Goal: Task Accomplishment & Management: Use online tool/utility

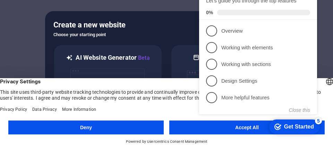
click at [253, 126] on div "checkmark Get Started 5 First Steps in the Editor Let's guide you through the t…" at bounding box center [259, 52] width 126 height 169
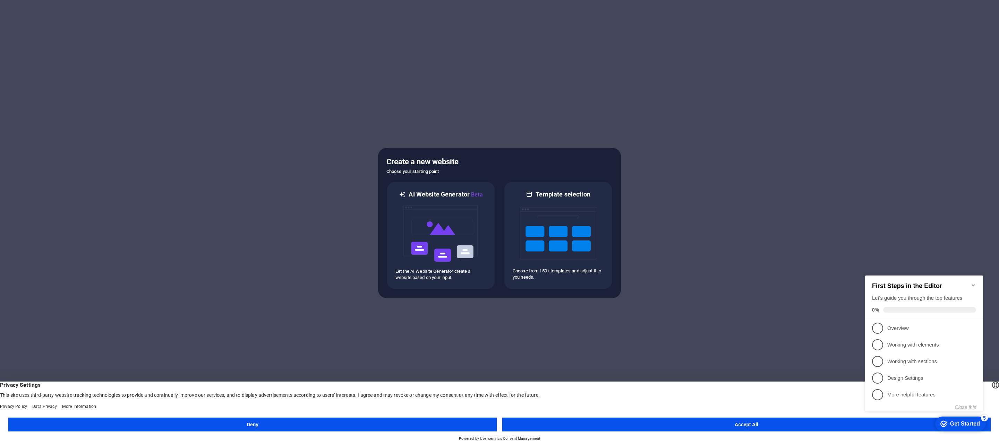
click at [333, 148] on div "Create a new website Choose your starting point AI Website Generator Beta Let t…" at bounding box center [499, 223] width 243 height 150
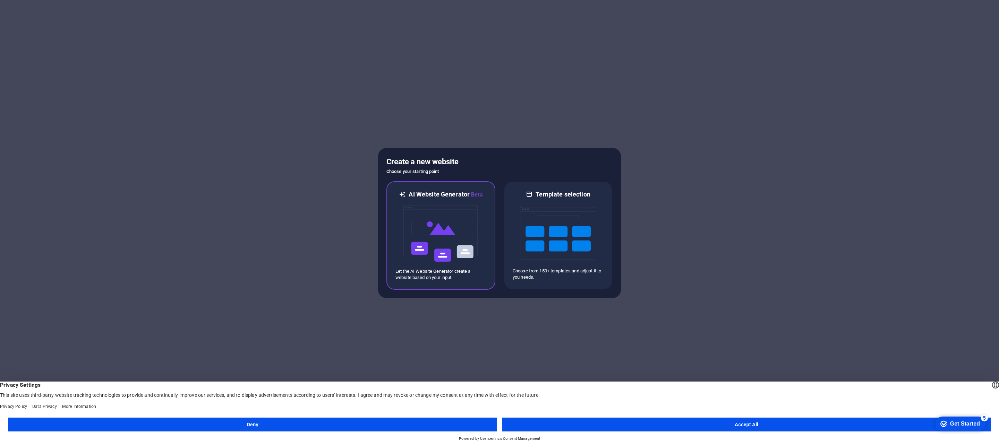
click at [333, 148] on img at bounding box center [441, 233] width 76 height 69
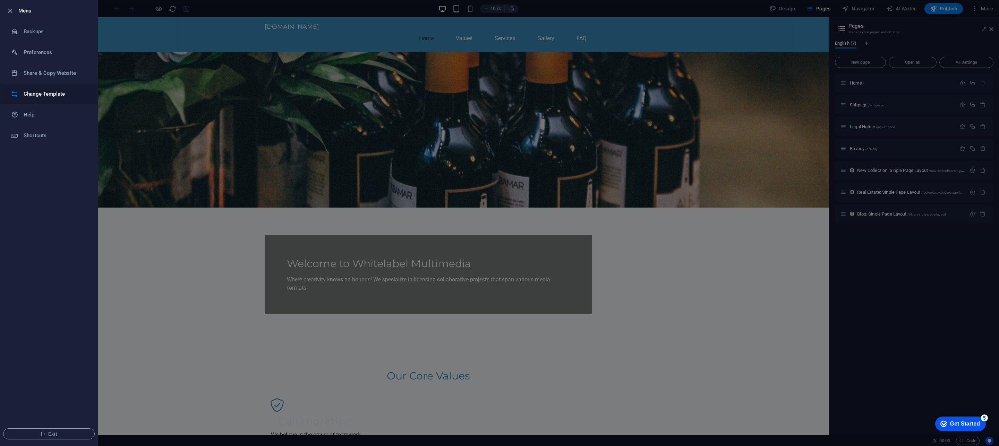
click at [56, 93] on h6 "Change Template" at bounding box center [56, 94] width 64 height 8
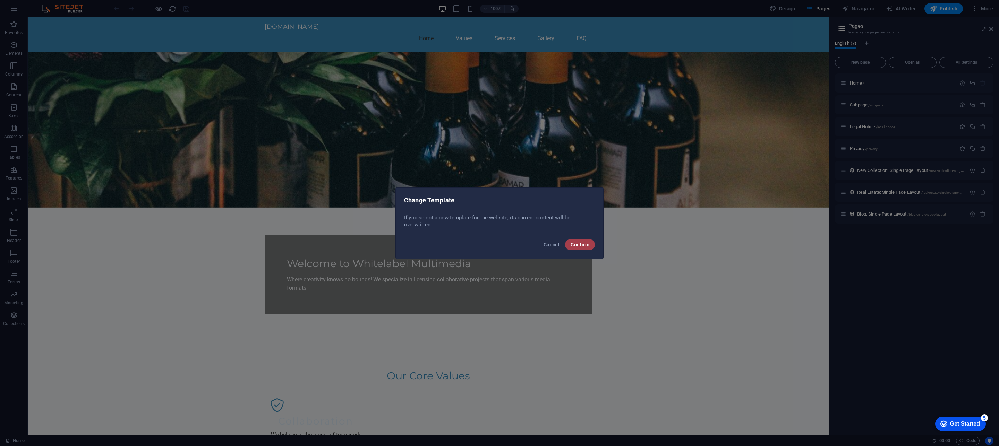
click at [579, 248] on button "Confirm" at bounding box center [580, 244] width 30 height 11
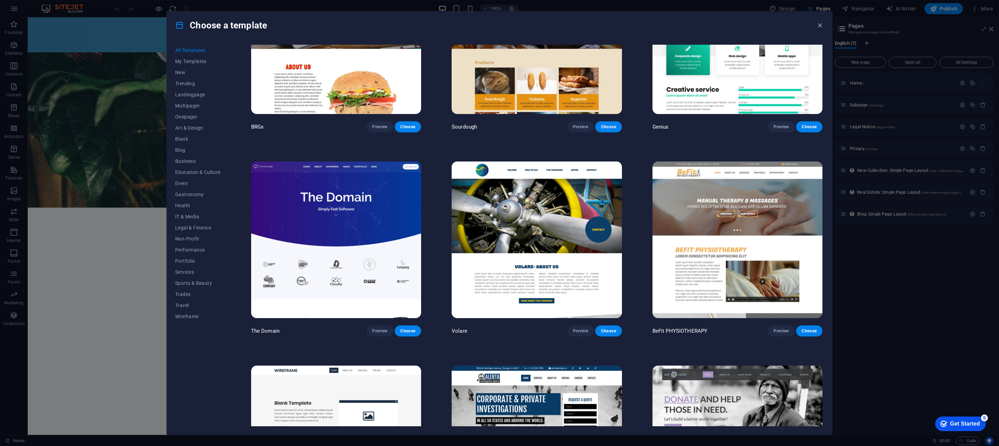
scroll to position [5099, 0]
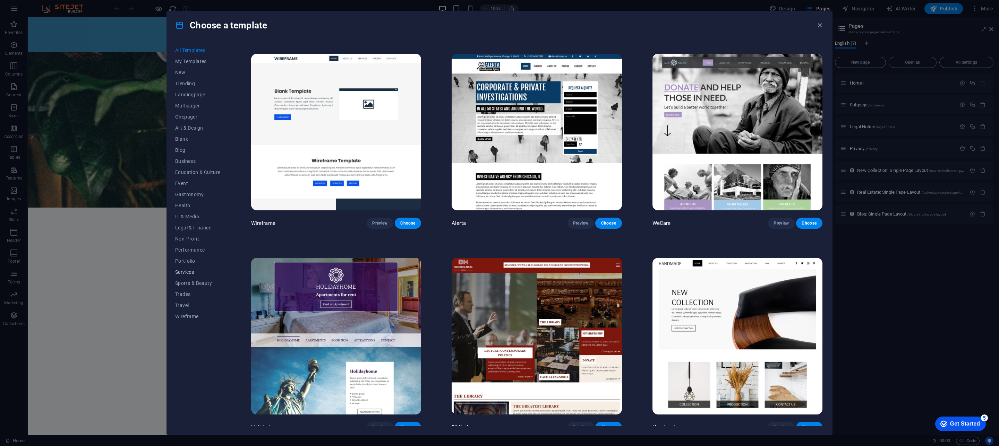
click at [188, 274] on span "Services" at bounding box center [197, 273] width 45 height 6
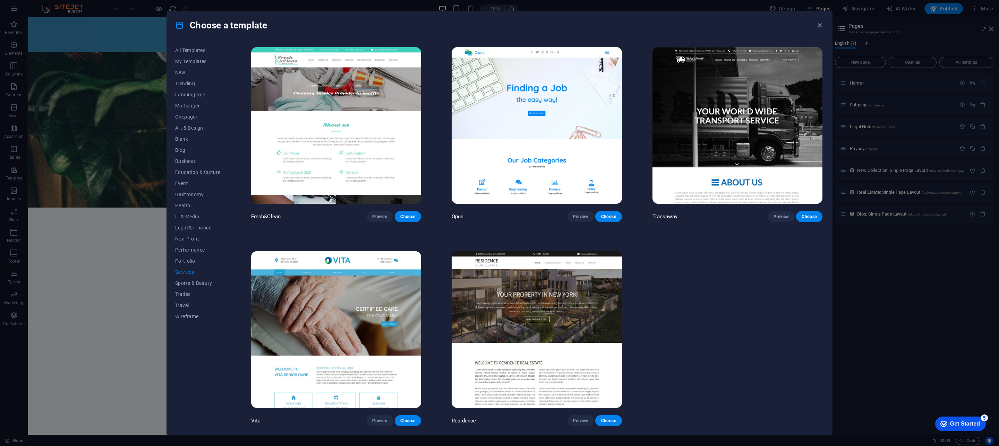
scroll to position [827, 0]
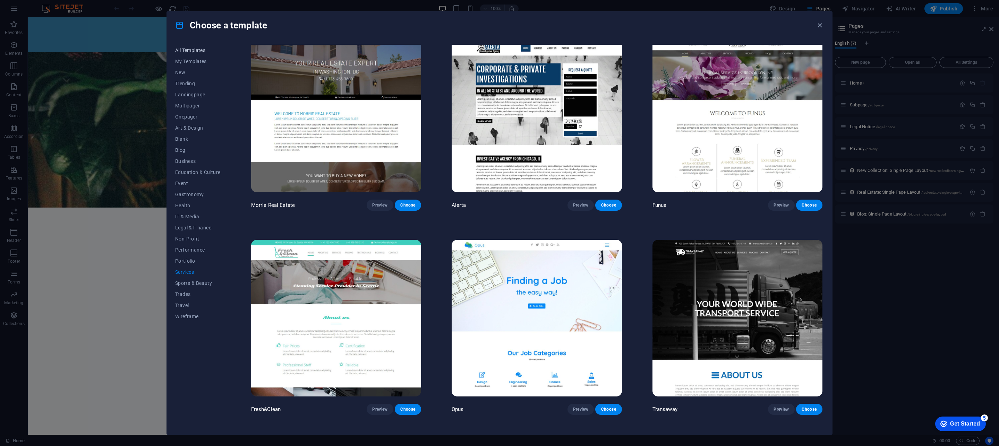
click at [200, 53] on button "All Templates" at bounding box center [197, 50] width 45 height 11
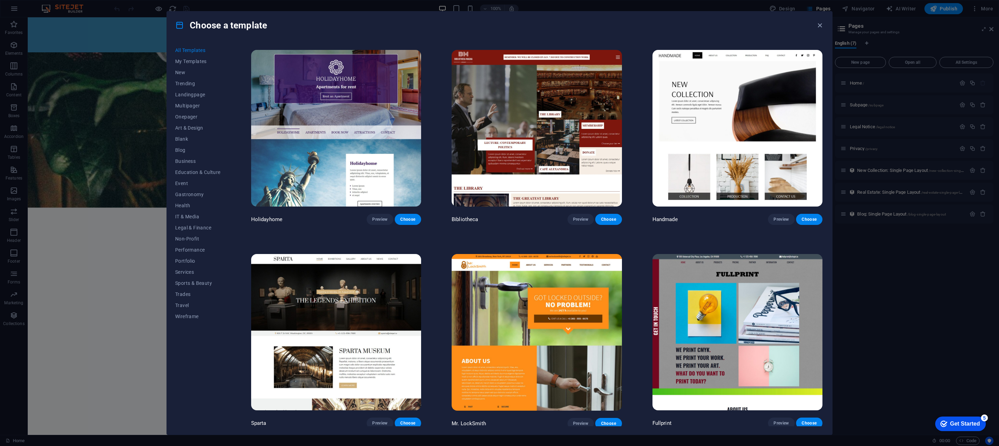
scroll to position [4891, 0]
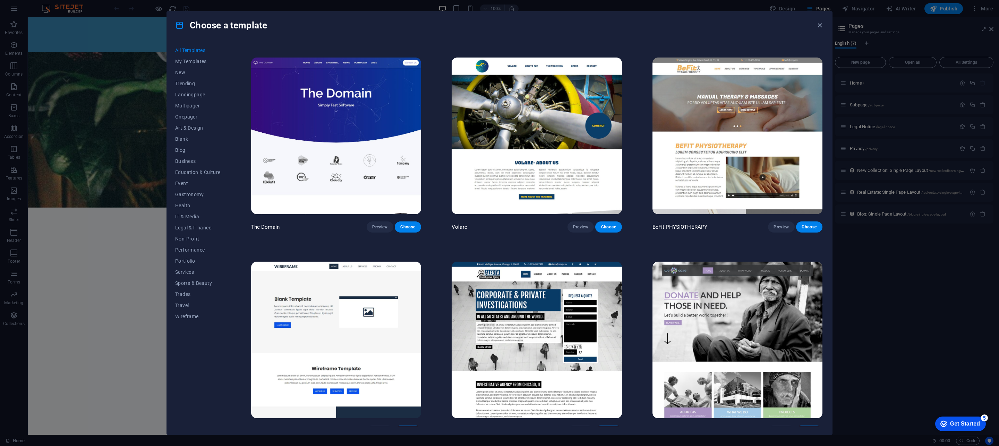
click at [331, 122] on img at bounding box center [336, 136] width 170 height 157
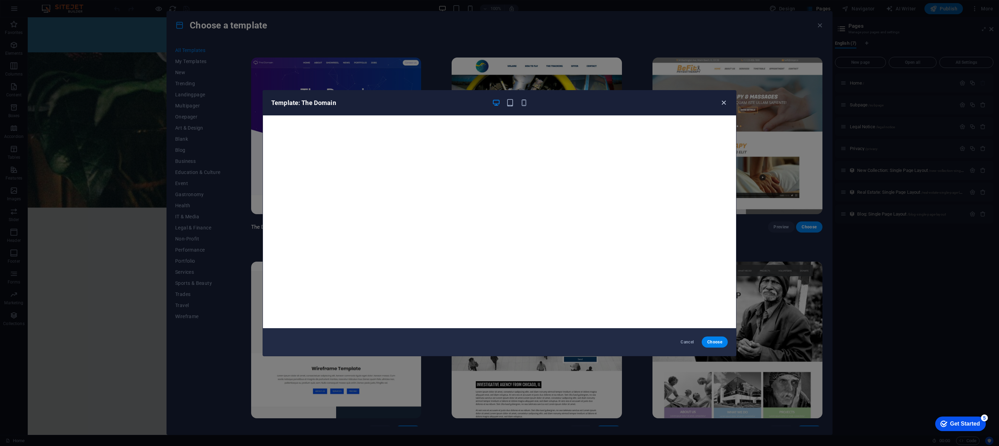
click at [726, 104] on icon "button" at bounding box center [724, 103] width 8 height 8
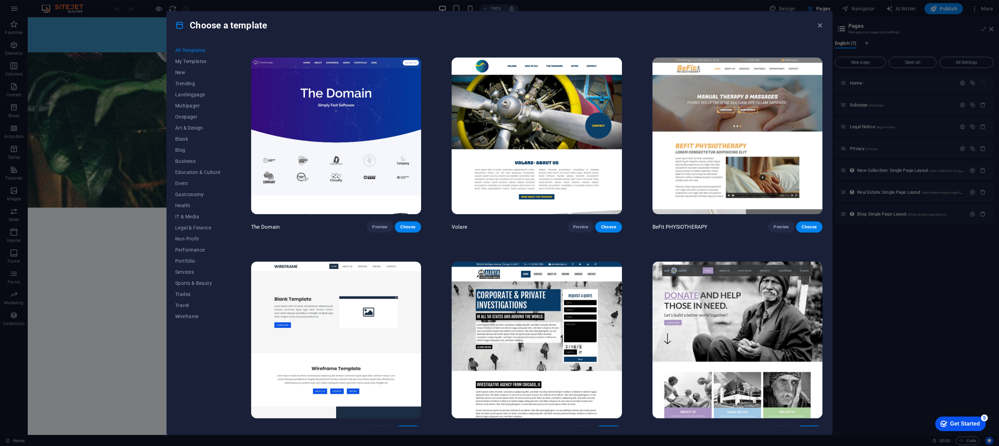
click at [356, 314] on img at bounding box center [336, 340] width 170 height 157
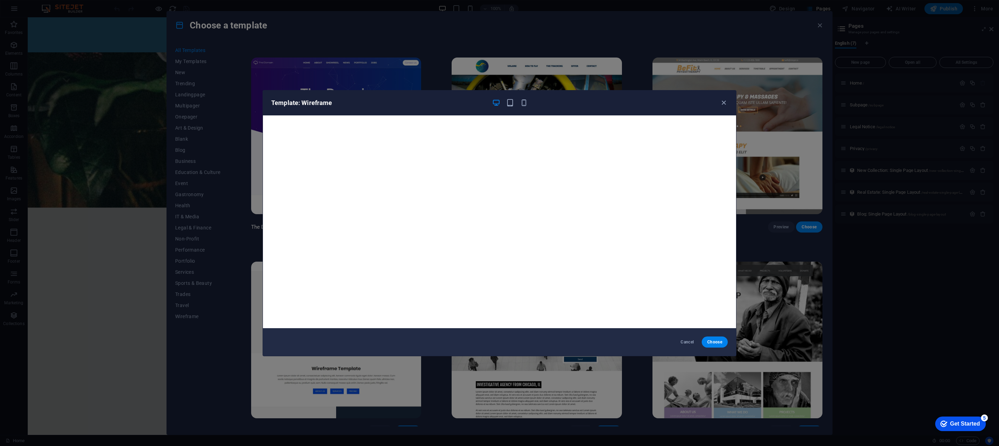
click at [512, 98] on div "Template: Wireframe" at bounding box center [499, 103] width 473 height 25
click at [512, 103] on icon "button" at bounding box center [510, 103] width 8 height 8
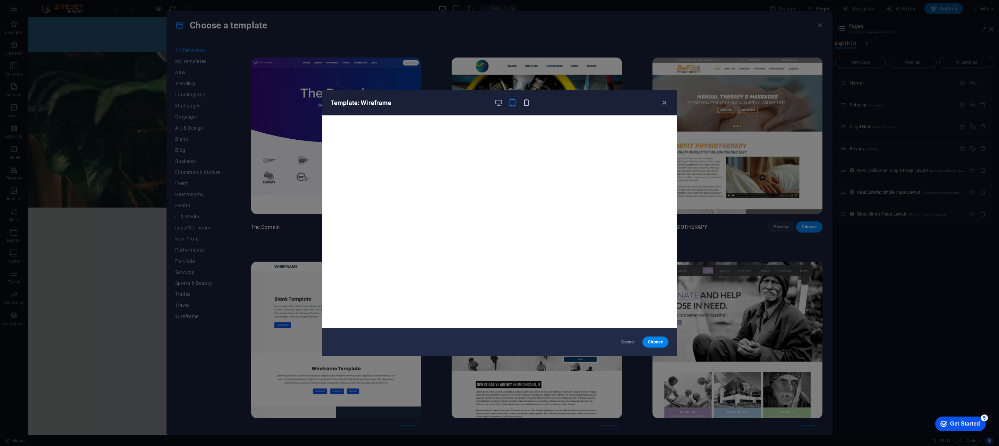
click at [525, 102] on icon "button" at bounding box center [526, 103] width 8 height 8
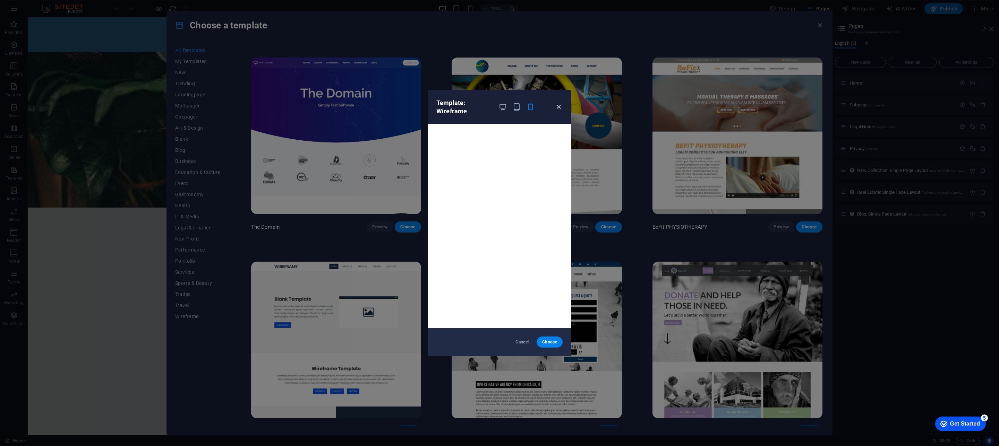
drag, startPoint x: 557, startPoint y: 103, endPoint x: 554, endPoint y: 106, distance: 4.2
click at [556, 102] on div "Template: Wireframe" at bounding box center [499, 107] width 143 height 33
drag, startPoint x: 560, startPoint y: 108, endPoint x: 554, endPoint y: 106, distance: 6.3
click at [557, 106] on icon "button" at bounding box center [559, 107] width 8 height 8
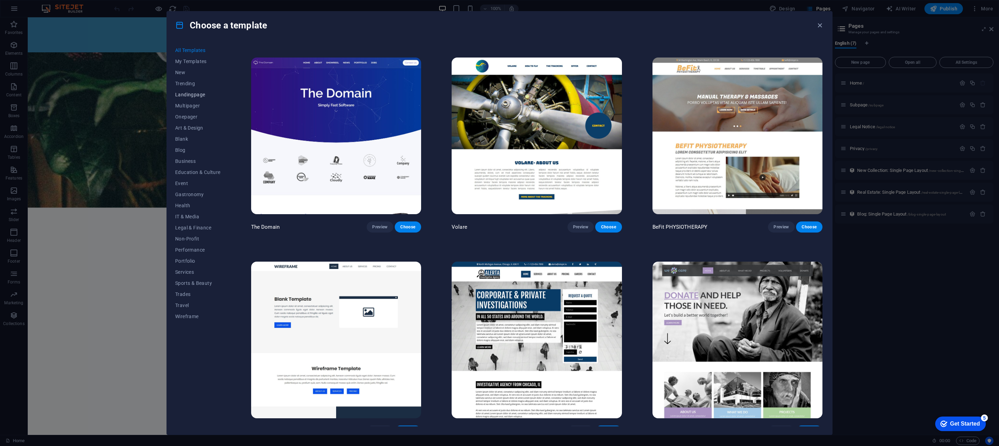
click at [198, 97] on span "Landingpage" at bounding box center [197, 95] width 45 height 6
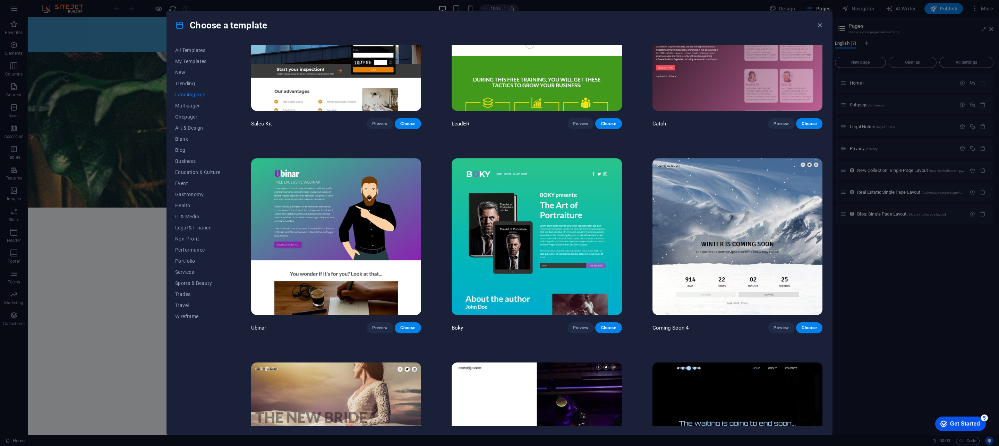
scroll to position [1422, 0]
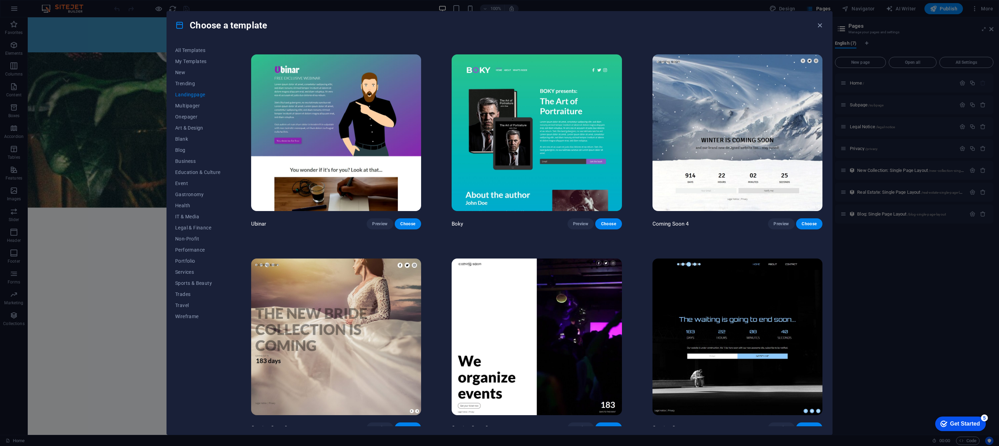
click at [747, 318] on img at bounding box center [737, 337] width 170 height 157
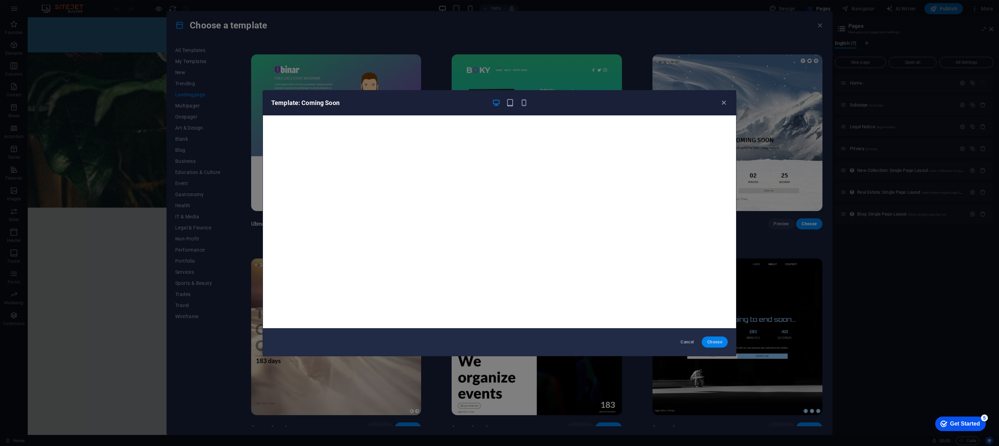
click at [722, 342] on button "Choose" at bounding box center [715, 342] width 26 height 11
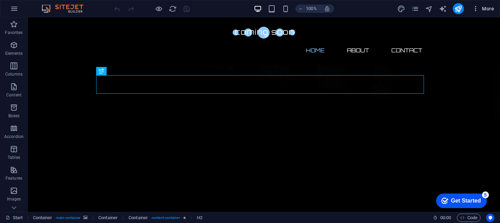
click at [486, 8] on span "More" at bounding box center [483, 8] width 22 height 7
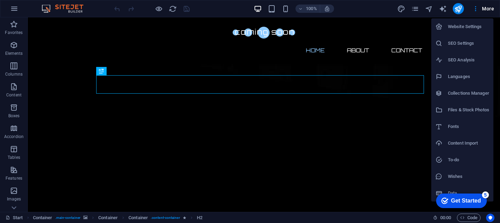
click at [468, 28] on h6 "Website Settings" at bounding box center [467, 27] width 41 height 8
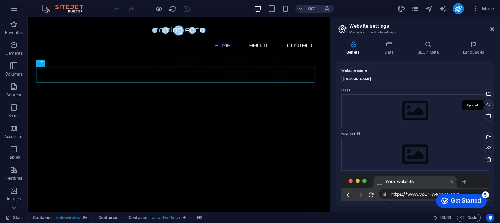
click at [485, 106] on div "Upload" at bounding box center [488, 105] width 10 height 10
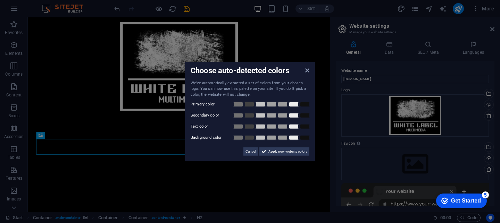
click at [494, 129] on aside "Choose auto-detected colors We've automatically extracted a set of colors from …" at bounding box center [250, 111] width 500 height 223
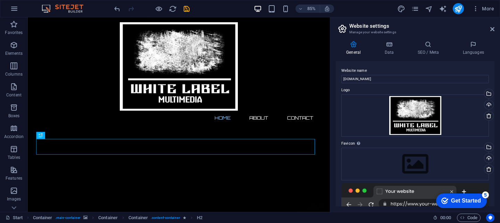
click at [494, 128] on div "General Data SEO / Meta Languages Website name whitelabelmultimedia.com Logo Dr…" at bounding box center [415, 123] width 170 height 177
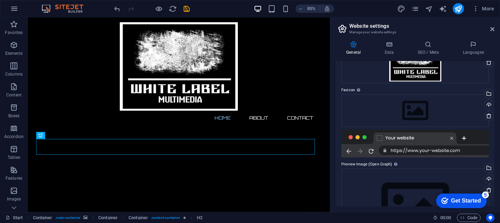
scroll to position [57, 0]
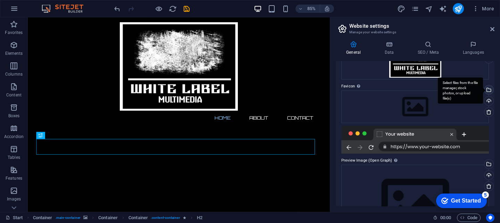
click at [483, 93] on div "Select files from the file manager, stock photos, or upload file(s)" at bounding box center [459, 91] width 45 height 26
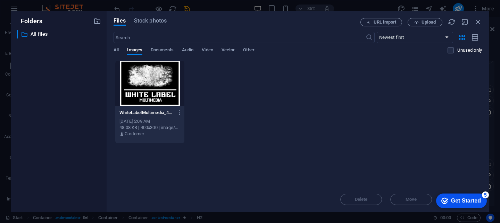
click at [154, 15] on div "Files Stock photos URL import Upload ​ Newest first Oldest first Name (A-Z) Nam…" at bounding box center [297, 111] width 382 height 201
click at [153, 20] on span "Stock photos" at bounding box center [150, 21] width 33 height 8
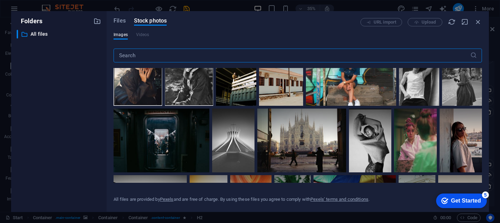
scroll to position [364, 0]
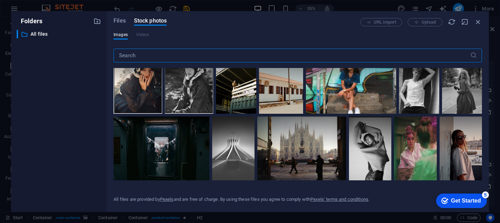
click at [173, 53] on input "text" at bounding box center [291, 56] width 356 height 14
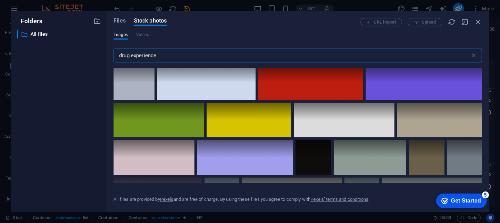
scroll to position [898, 0]
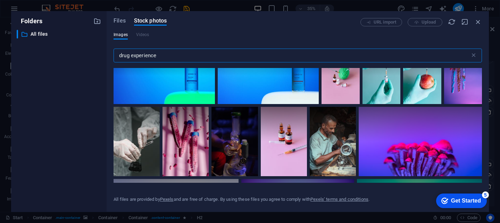
click at [163, 61] on input "drug experience" at bounding box center [291, 56] width 356 height 14
drag, startPoint x: 161, startPoint y: 57, endPoint x: 103, endPoint y: 55, distance: 57.6
click at [105, 55] on div "Folders ​ All files All files Files Stock photos URL import Upload Images Video…" at bounding box center [249, 111] width 477 height 201
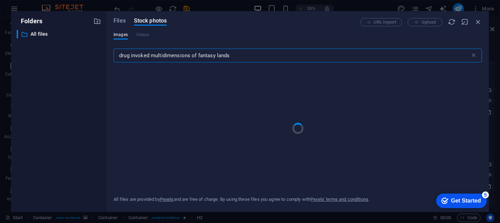
type input "drug invoked multidimensions of fantasy lands"
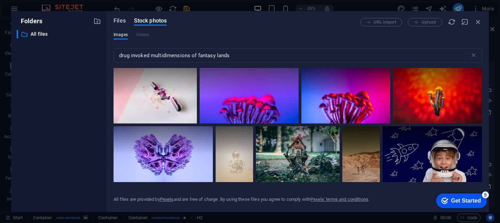
click at [119, 23] on span "Files" at bounding box center [119, 21] width 12 height 8
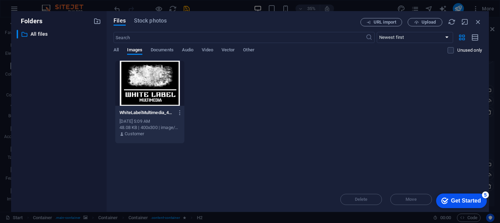
click at [131, 22] on div "Files Stock photos" at bounding box center [236, 22] width 247 height 8
click at [144, 18] on span "Stock photos" at bounding box center [150, 21] width 33 height 8
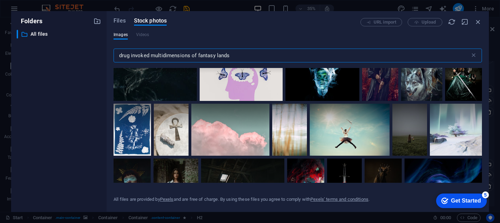
scroll to position [1665, 0]
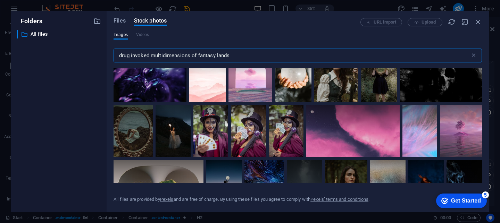
click at [186, 92] on div at bounding box center [149, 75] width 73 height 55
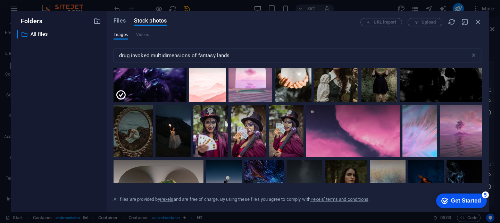
click at [400, 75] on div at bounding box center [441, 61] width 82 height 27
click at [186, 96] on div at bounding box center [149, 75] width 73 height 55
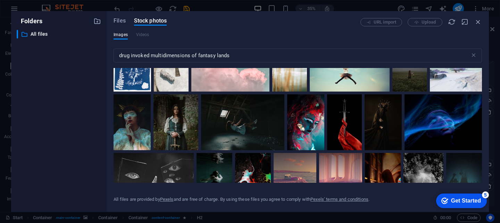
scroll to position [1977, 0]
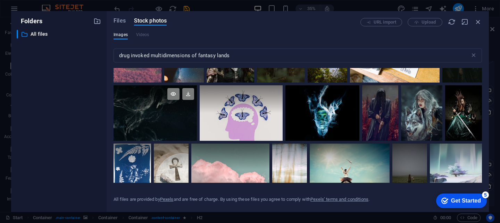
click at [196, 141] on div at bounding box center [154, 113] width 83 height 56
click at [194, 100] on icon at bounding box center [188, 94] width 12 height 12
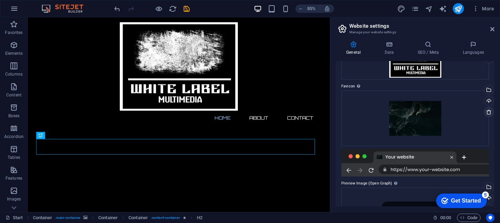
click at [486, 111] on icon at bounding box center [489, 112] width 6 height 6
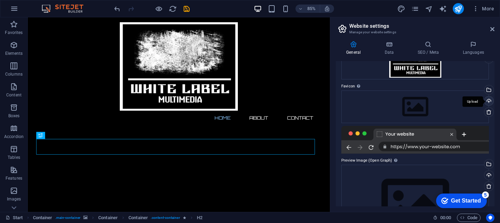
click at [487, 100] on div "Upload" at bounding box center [488, 101] width 10 height 10
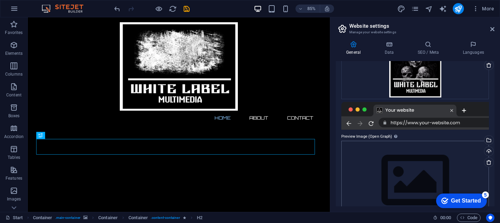
scroll to position [123, 0]
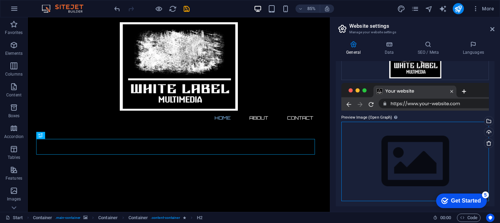
click at [421, 145] on div "Drag files here, click to choose files or select files from Files or our free s…" at bounding box center [414, 161] width 147 height 79
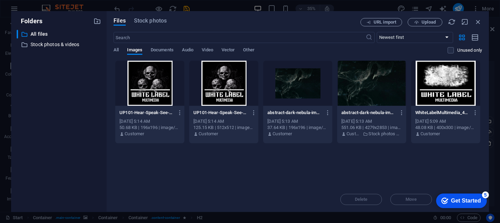
click at [382, 124] on div "Sep 6, 2025 5:13 AM" at bounding box center [371, 121] width 61 height 6
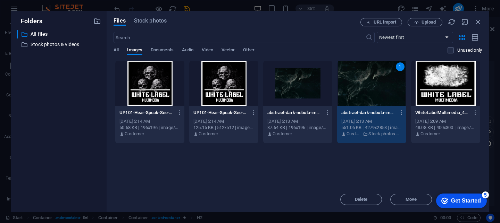
click at [384, 119] on div "Sep 6, 2025 5:13 AM" at bounding box center [371, 121] width 61 height 6
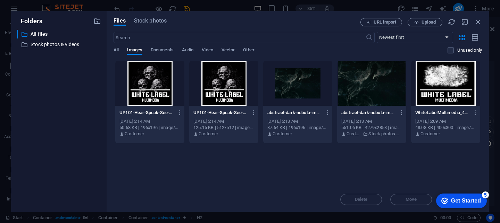
click at [384, 119] on div "Sep 6, 2025 5:13 AM" at bounding box center [371, 121] width 61 height 6
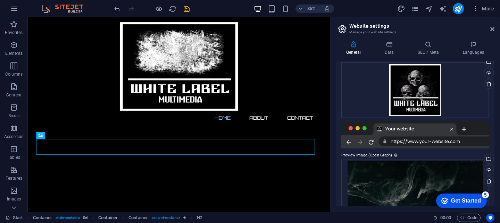
scroll to position [137, 0]
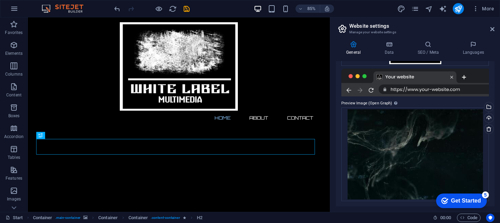
click at [424, 91] on div at bounding box center [414, 83] width 147 height 28
click at [433, 89] on div at bounding box center [414, 83] width 147 height 28
click at [468, 93] on div at bounding box center [414, 83] width 147 height 28
click at [470, 90] on div at bounding box center [414, 83] width 147 height 28
click at [369, 89] on div at bounding box center [414, 83] width 147 height 28
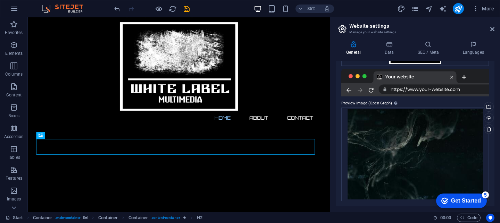
click at [357, 91] on div at bounding box center [414, 83] width 147 height 28
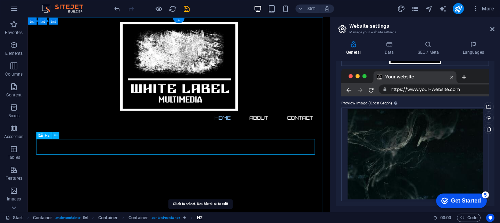
click at [202, 219] on span "H2" at bounding box center [200, 218] width 6 height 8
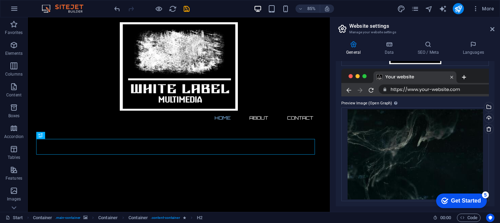
click at [197, 221] on div "Start Container . main-container Container Container . content-container H2 00 …" at bounding box center [250, 217] width 500 height 11
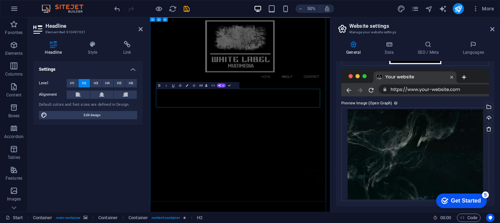
drag, startPoint x: 265, startPoint y: 171, endPoint x: 150, endPoint y: 150, distance: 117.0
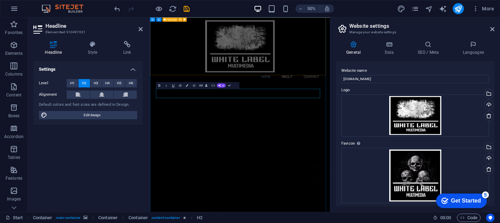
scroll to position [137, 0]
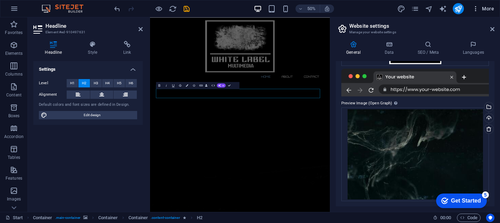
click at [484, 7] on span "More" at bounding box center [483, 8] width 22 height 7
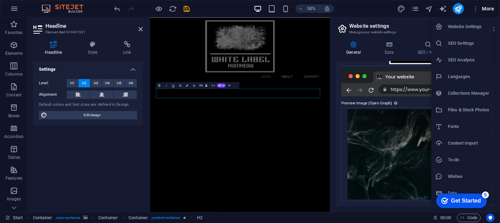
click at [458, 28] on h6 "Website Settings" at bounding box center [467, 27] width 41 height 8
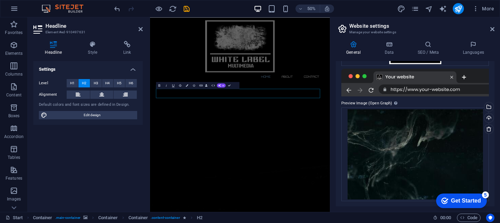
click at [351, 49] on h4 "General" at bounding box center [354, 48] width 38 height 15
click at [356, 46] on icon at bounding box center [352, 44] width 35 height 7
click at [355, 45] on icon at bounding box center [352, 44] width 35 height 7
click at [354, 45] on icon at bounding box center [352, 44] width 35 height 7
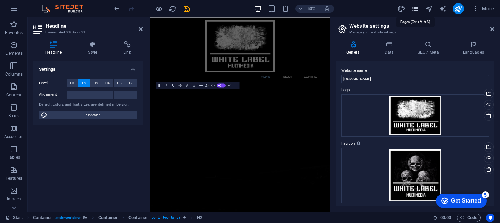
click at [416, 7] on icon "pages" at bounding box center [415, 9] width 8 height 8
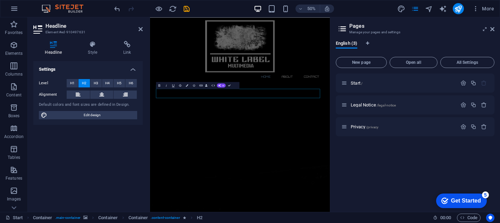
click at [372, 30] on h3 "Manage your pages and settings" at bounding box center [414, 32] width 131 height 6
click at [466, 59] on button "All Settings" at bounding box center [467, 62] width 54 height 11
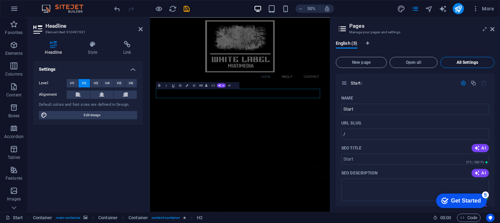
scroll to position [549, 0]
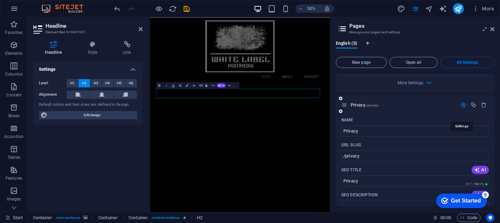
click at [460, 108] on icon "button" at bounding box center [463, 105] width 6 height 6
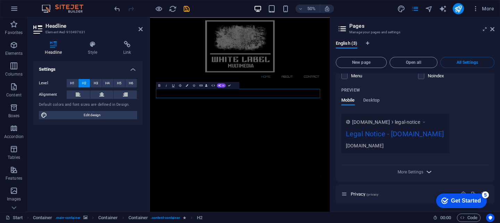
click at [428, 173] on icon "button" at bounding box center [429, 172] width 8 height 8
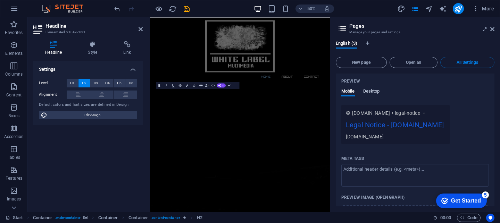
click at [372, 91] on span "Desktop" at bounding box center [371, 92] width 17 height 10
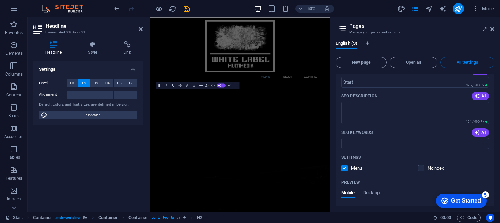
scroll to position [0, 0]
